Goal: Find contact information: Find contact information

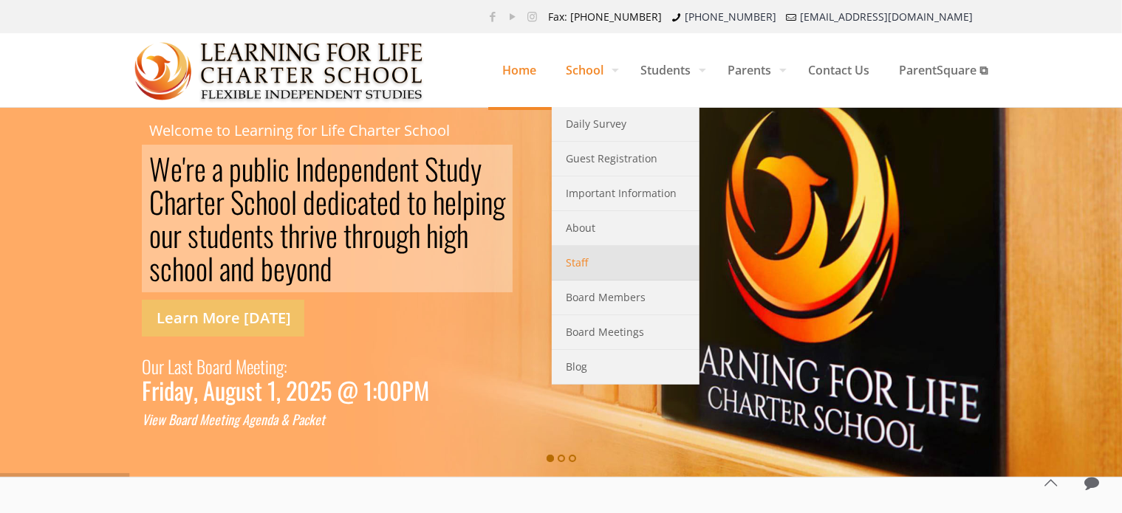
click at [573, 265] on span "Staff" at bounding box center [578, 262] width 22 height 19
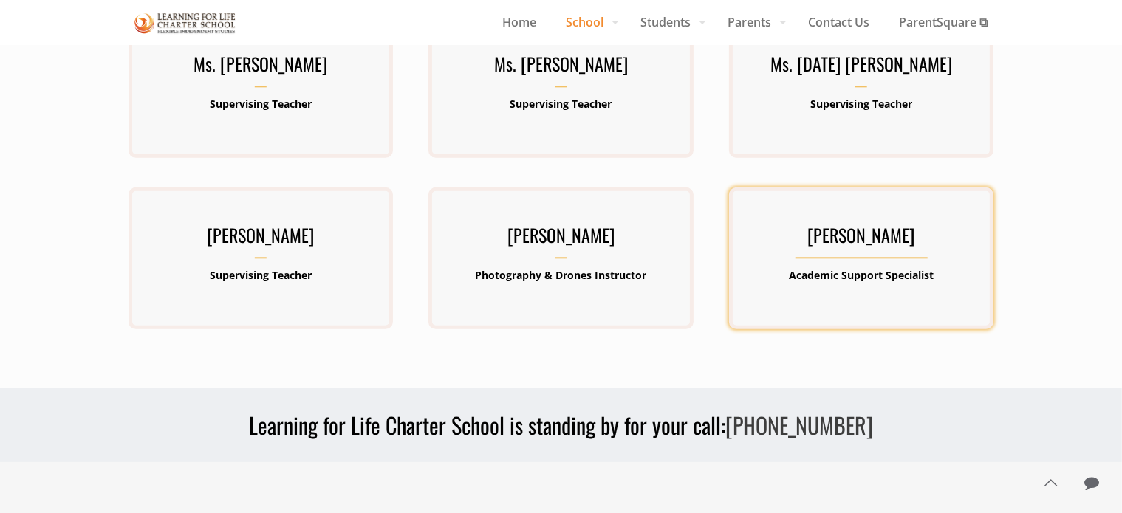
scroll to position [739, 0]
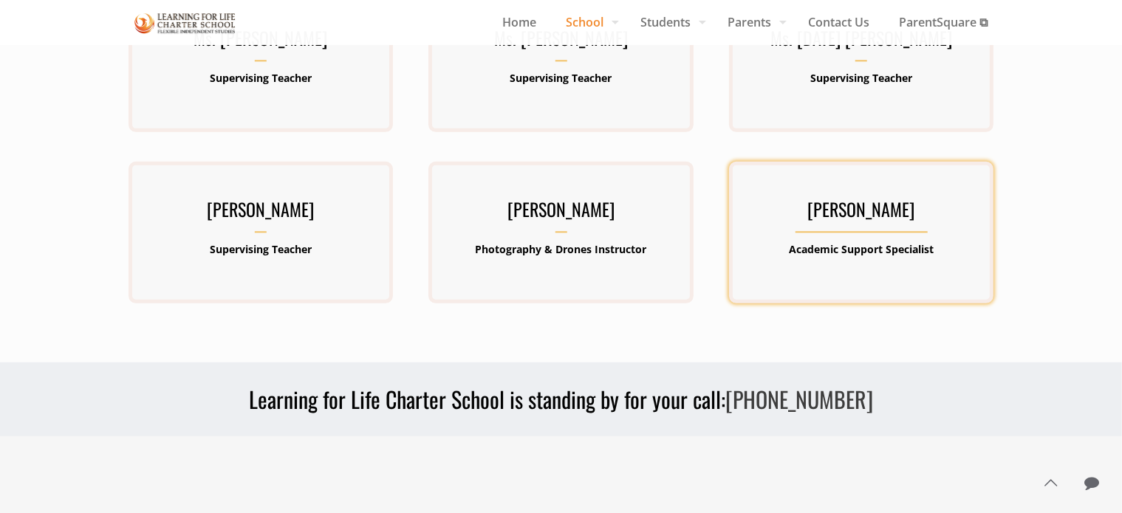
click at [841, 212] on h3 "[PERSON_NAME]" at bounding box center [861, 214] width 264 height 38
click at [896, 228] on h3 "[PERSON_NAME]" at bounding box center [861, 214] width 264 height 38
click at [896, 253] on b "Academic Support Specialist" at bounding box center [861, 250] width 145 height 14
click at [895, 211] on h3 "[PERSON_NAME]" at bounding box center [861, 214] width 264 height 38
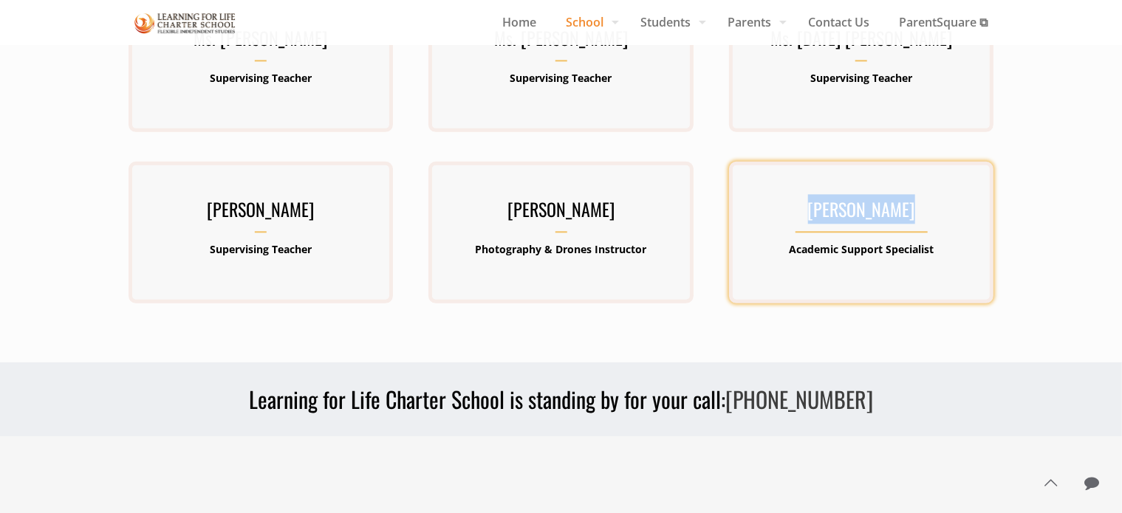
click at [895, 211] on h3 "[PERSON_NAME]" at bounding box center [861, 214] width 264 height 38
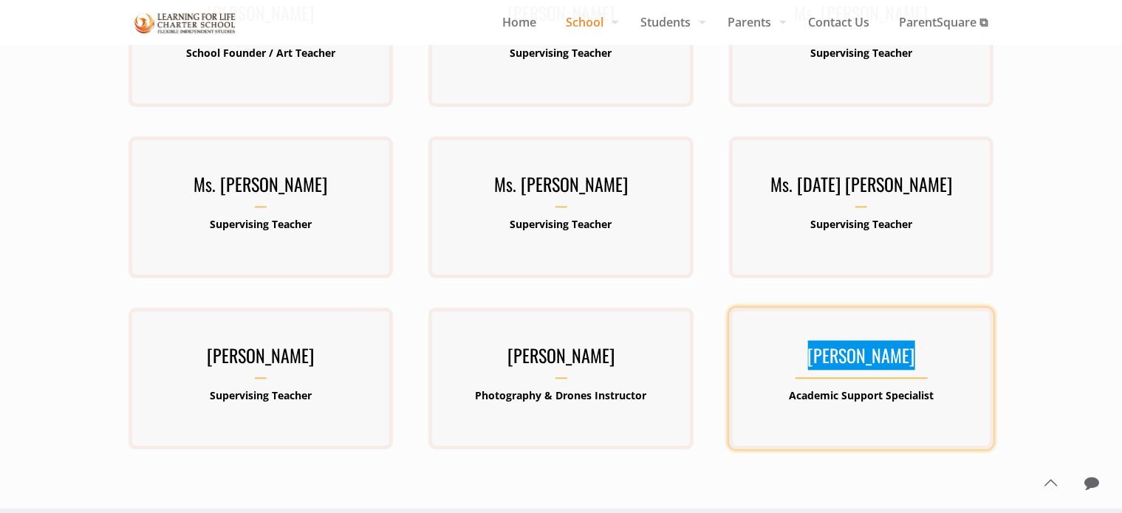
scroll to position [591, 0]
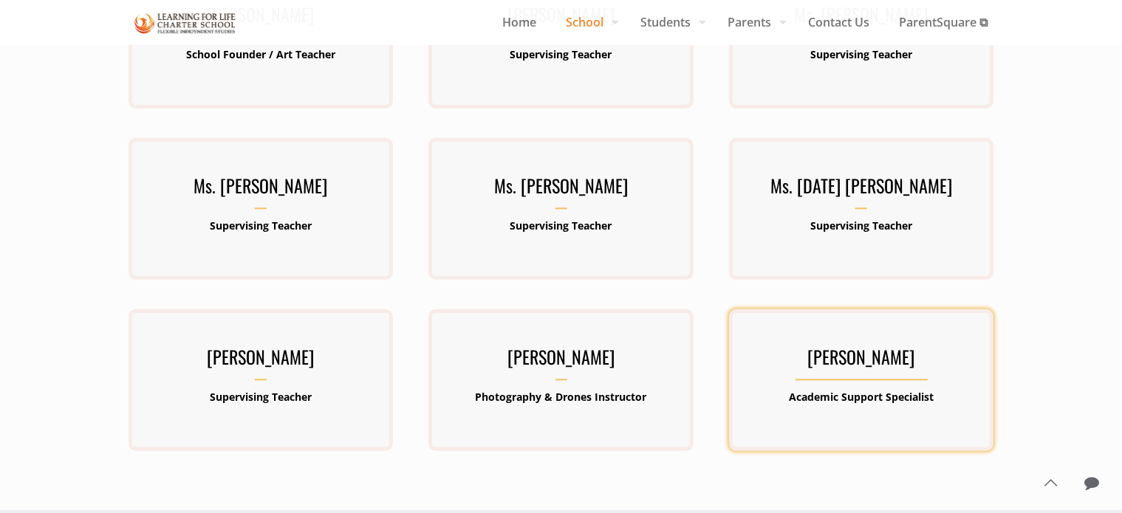
drag, startPoint x: 259, startPoint y: 370, endPoint x: 846, endPoint y: 369, distance: 586.5
click at [263, 369] on h3 "[PERSON_NAME]" at bounding box center [261, 362] width 264 height 38
click at [847, 368] on h3 "[PERSON_NAME]" at bounding box center [861, 362] width 264 height 38
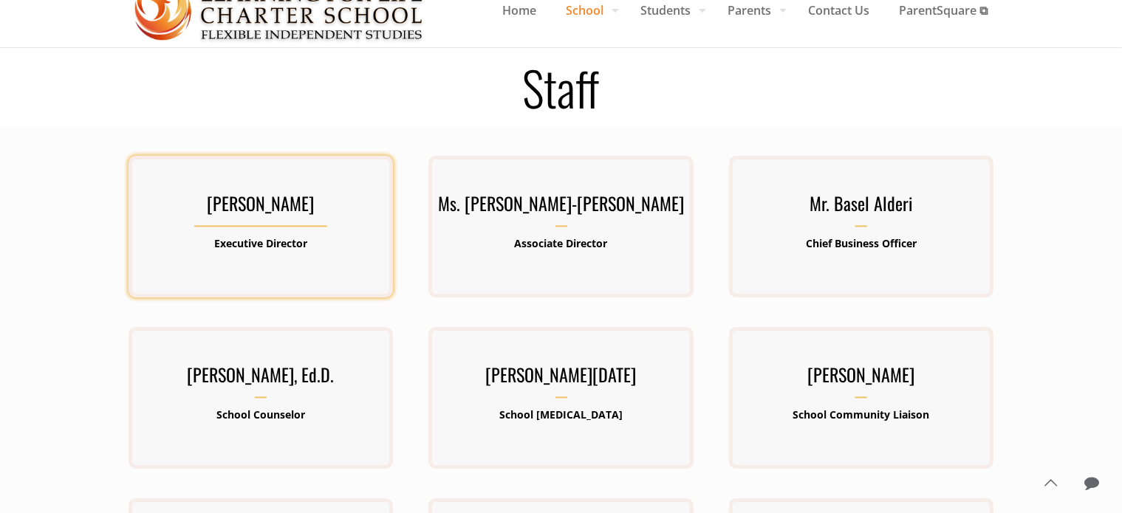
scroll to position [0, 0]
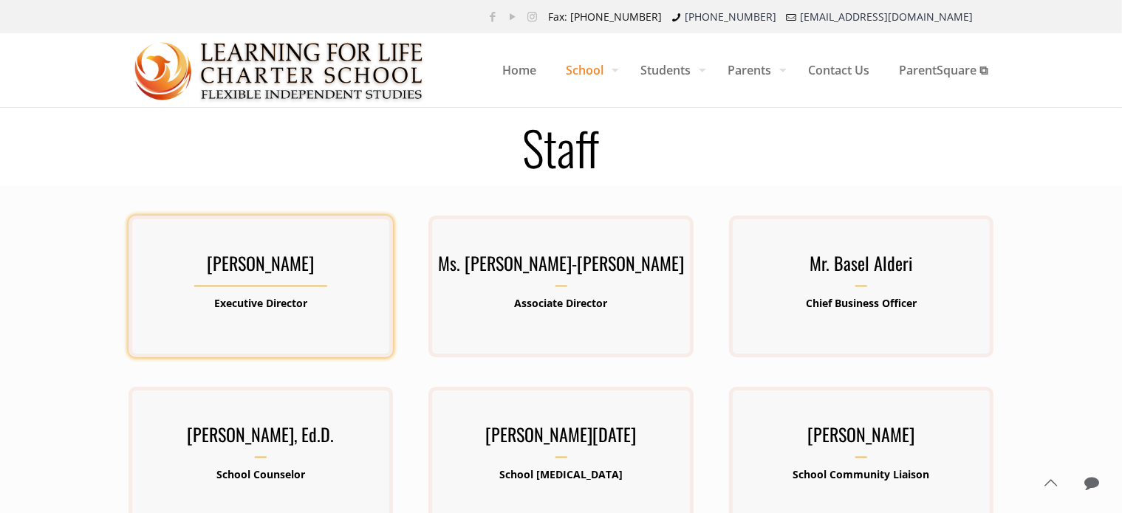
click at [264, 265] on h3 "[PERSON_NAME]" at bounding box center [261, 268] width 264 height 38
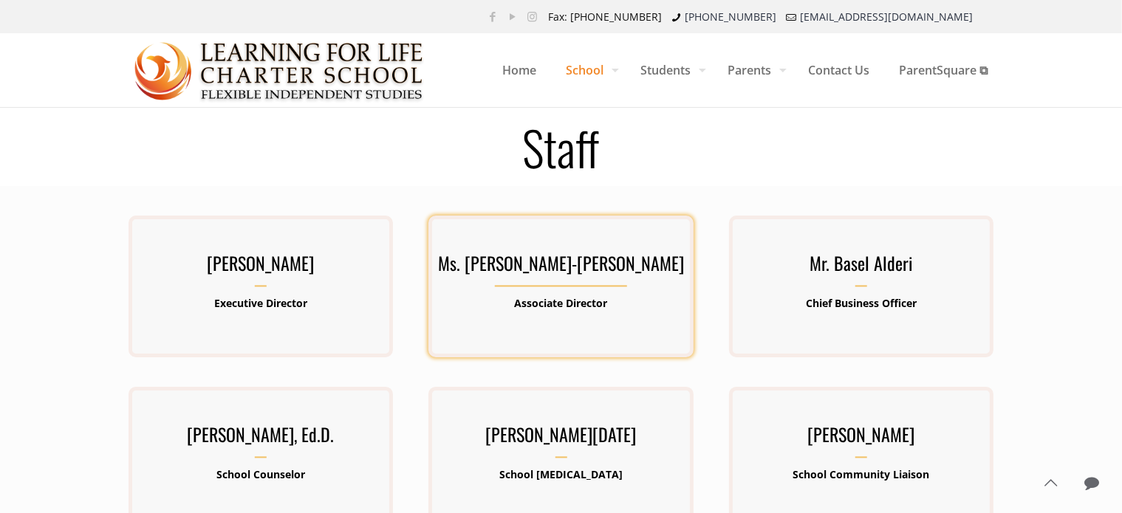
click at [533, 265] on h3 "Ms. [PERSON_NAME]-[PERSON_NAME]" at bounding box center [560, 268] width 264 height 38
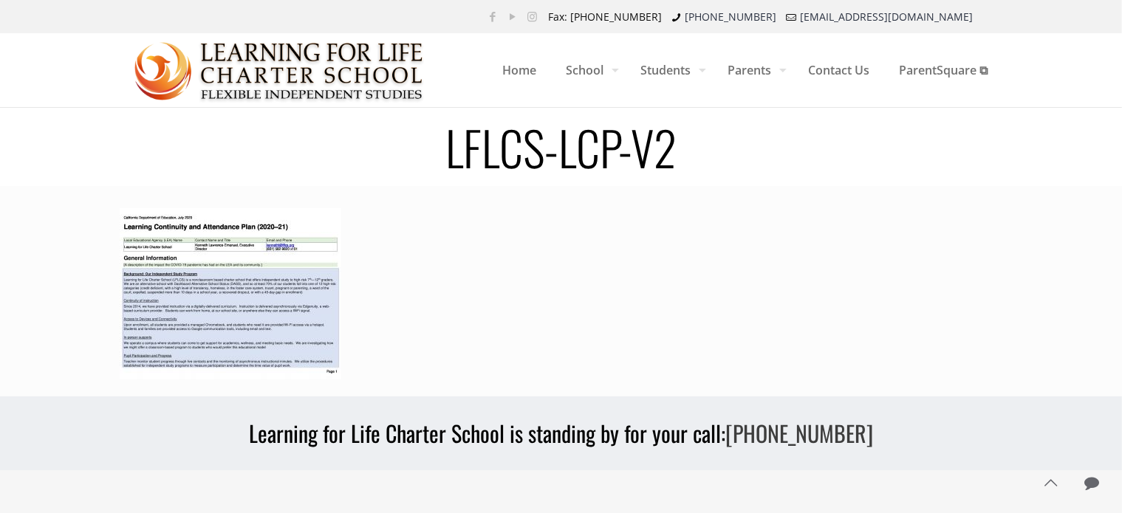
click at [267, 286] on img at bounding box center [231, 293] width 222 height 171
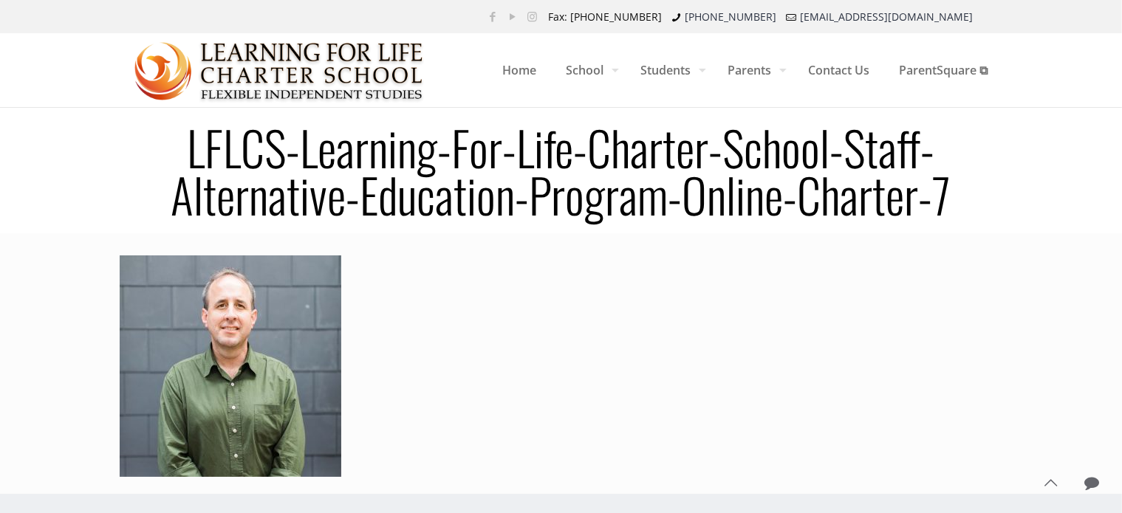
click at [222, 331] on img at bounding box center [231, 367] width 222 height 222
